Goal: Task Accomplishment & Management: Use online tool/utility

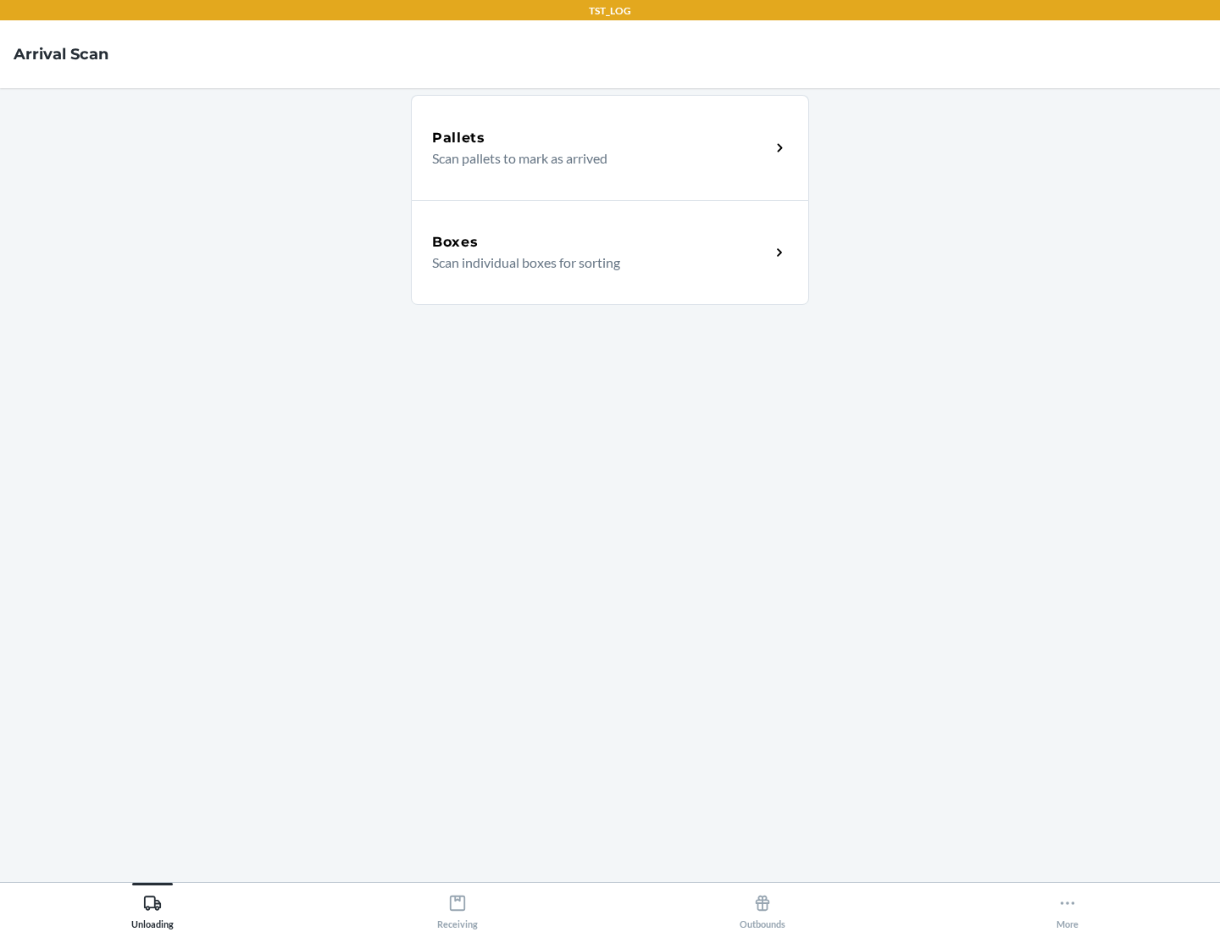
click at [601, 242] on div "Boxes" at bounding box center [601, 242] width 338 height 20
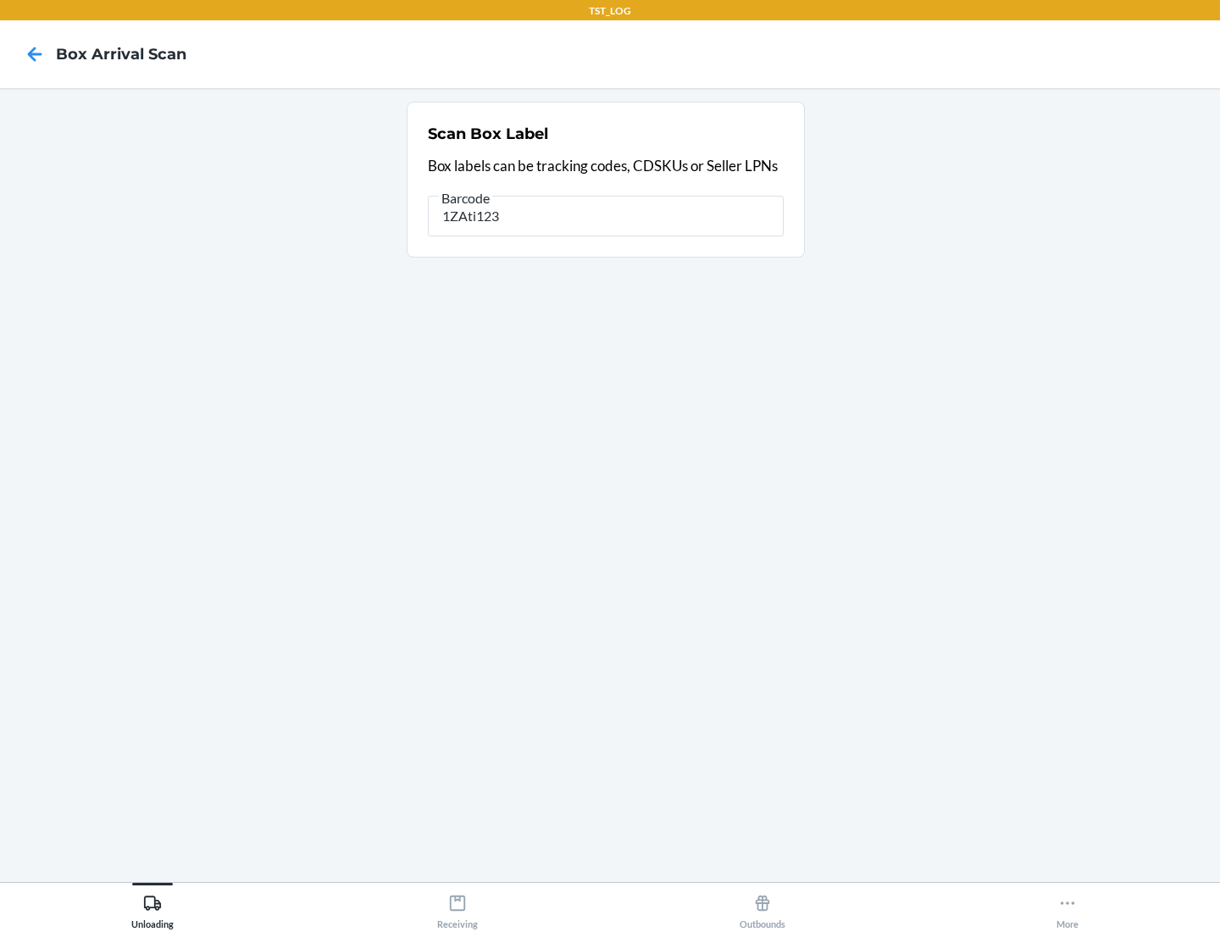
type input "1ZAti123"
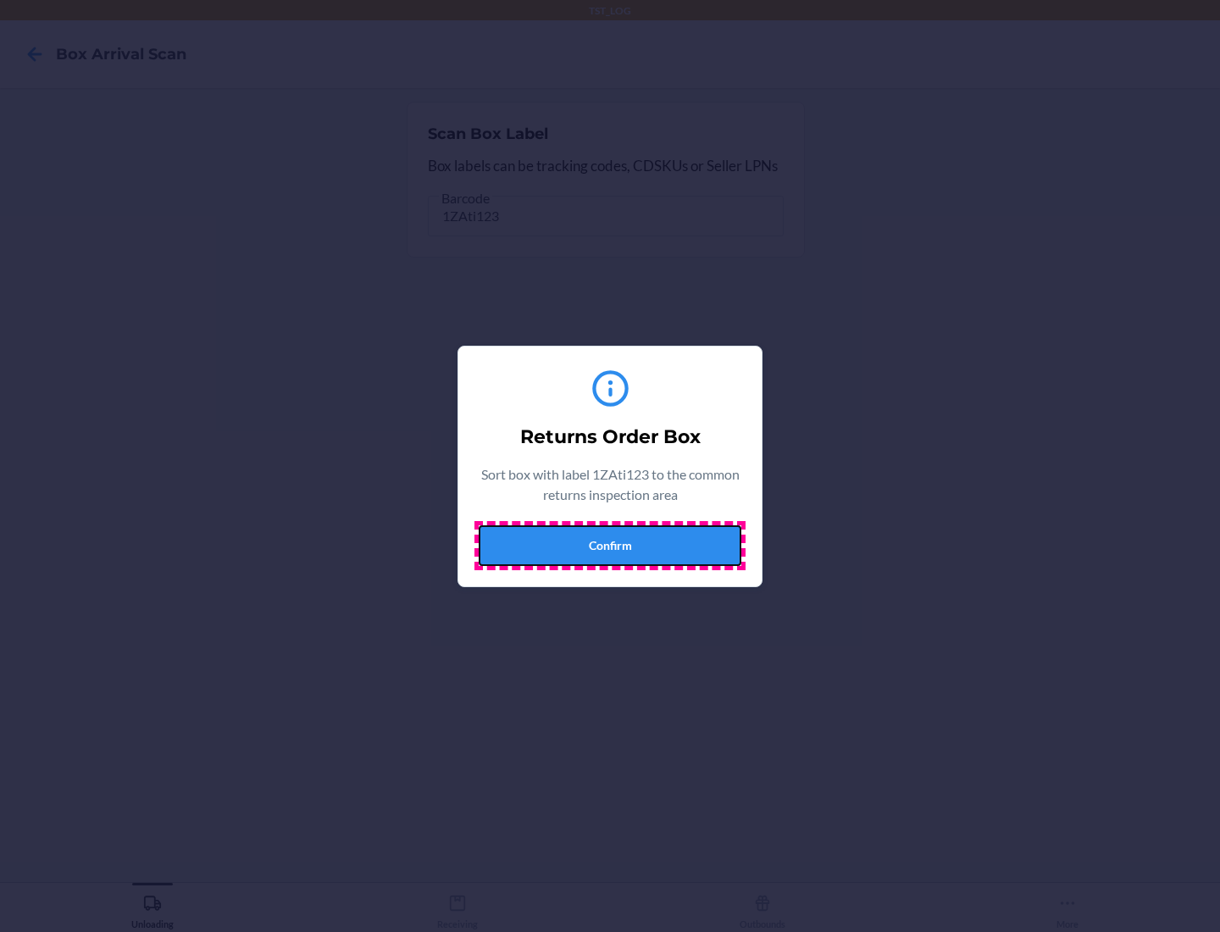
click at [610, 545] on button "Confirm" at bounding box center [610, 545] width 263 height 41
